Goal: Information Seeking & Learning: Learn about a topic

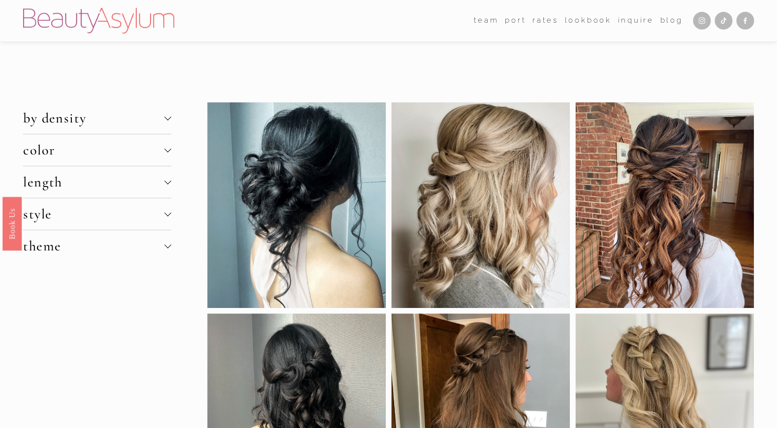
click at [163, 116] on span "by density" at bounding box center [93, 118] width 141 height 17
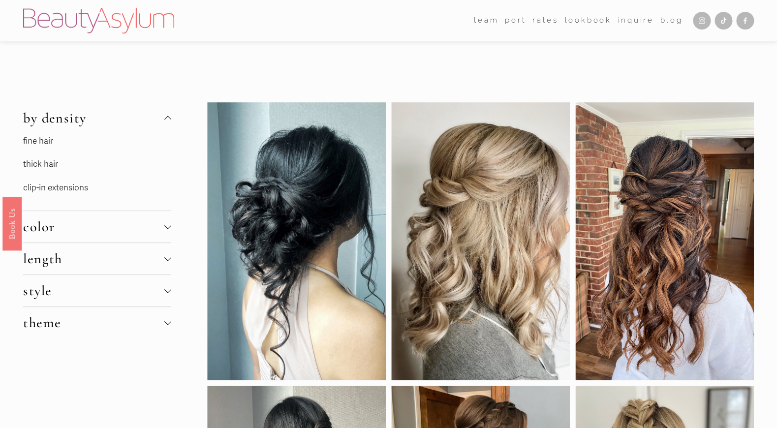
click at [39, 138] on link "fine hair" at bounding box center [38, 141] width 30 height 10
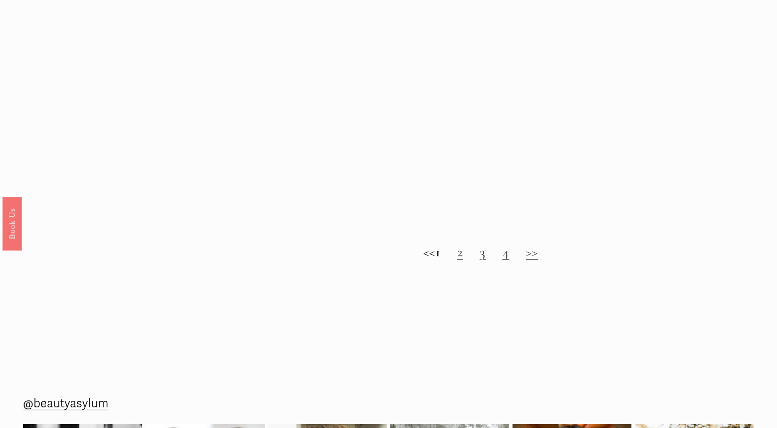
scroll to position [979, 0]
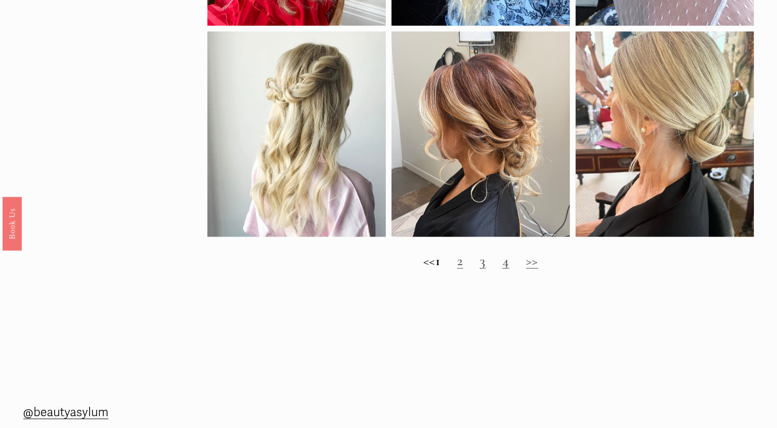
click at [472, 261] on h2 "<< 1 2 3 4 >>" at bounding box center [480, 261] width 546 height 16
click at [463, 265] on link "2" at bounding box center [460, 261] width 6 height 17
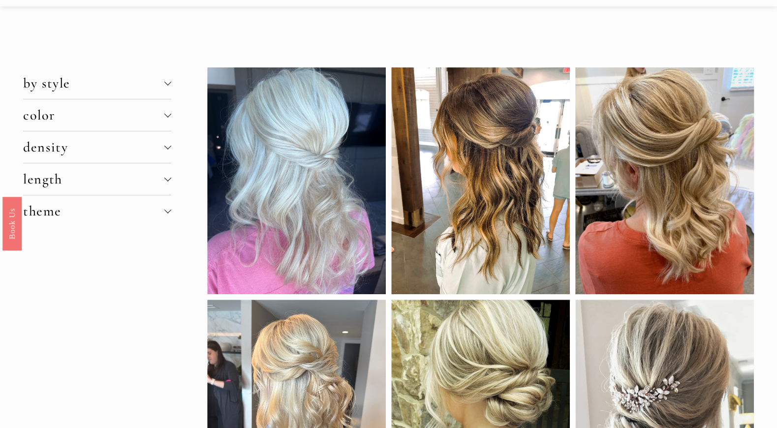
scroll to position [39, 0]
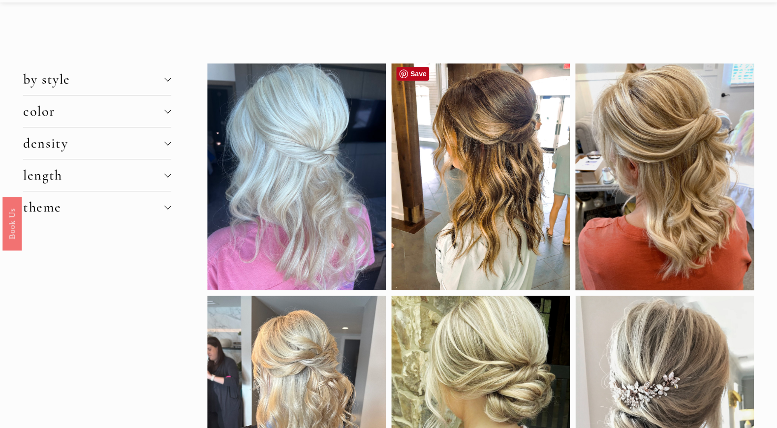
click at [516, 207] on div at bounding box center [480, 176] width 179 height 227
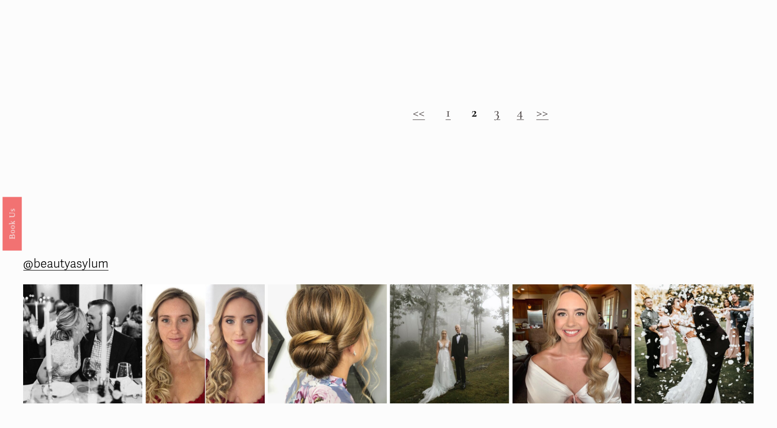
scroll to position [1105, 0]
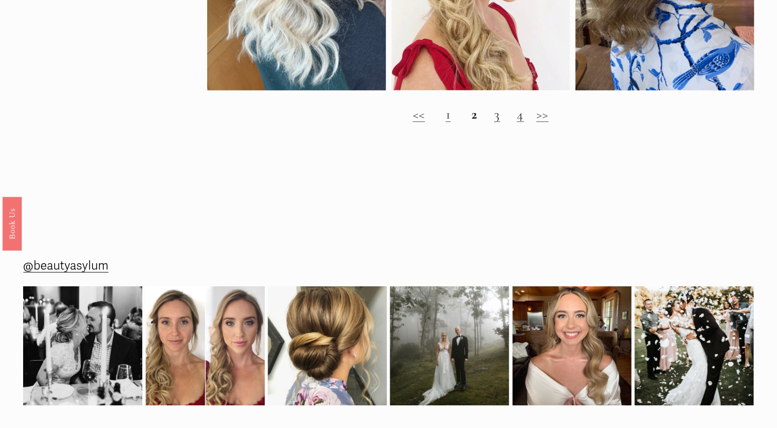
click at [492, 120] on h2 "<< 1 2 3 4 >>" at bounding box center [480, 114] width 546 height 16
click at [497, 116] on link "3" at bounding box center [497, 114] width 6 height 17
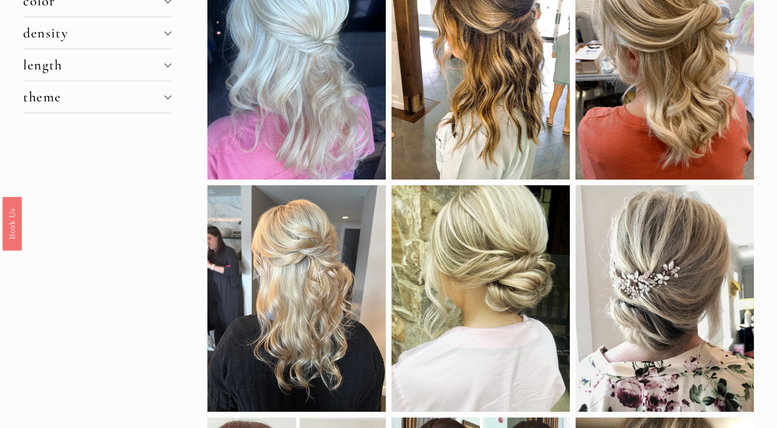
scroll to position [159, 0]
